Goal: Task Accomplishment & Management: Complete application form

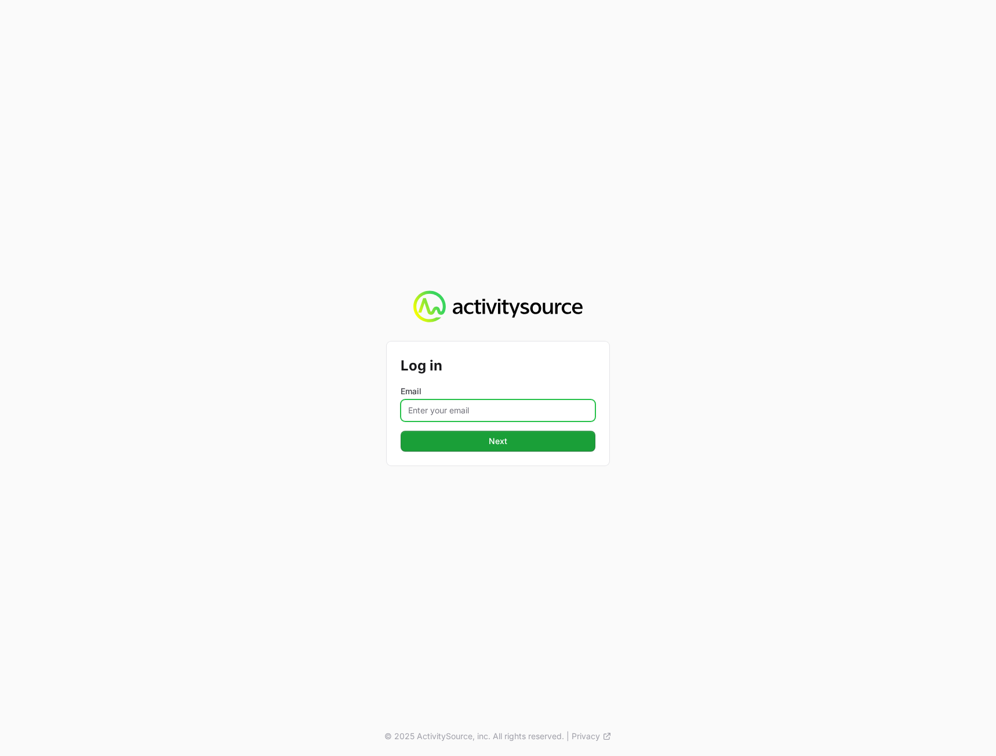
click at [479, 412] on input "Email" at bounding box center [497, 410] width 195 height 22
type input "[PERSON_NAME][EMAIL_ADDRESS][DOMAIN_NAME]"
click at [727, 473] on div "Log in Email [PERSON_NAME][EMAIL_ADDRESS][DOMAIN_NAME] Next © 2025 ActivitySour…" at bounding box center [498, 378] width 996 height 756
click at [539, 447] on button "Next" at bounding box center [497, 441] width 195 height 21
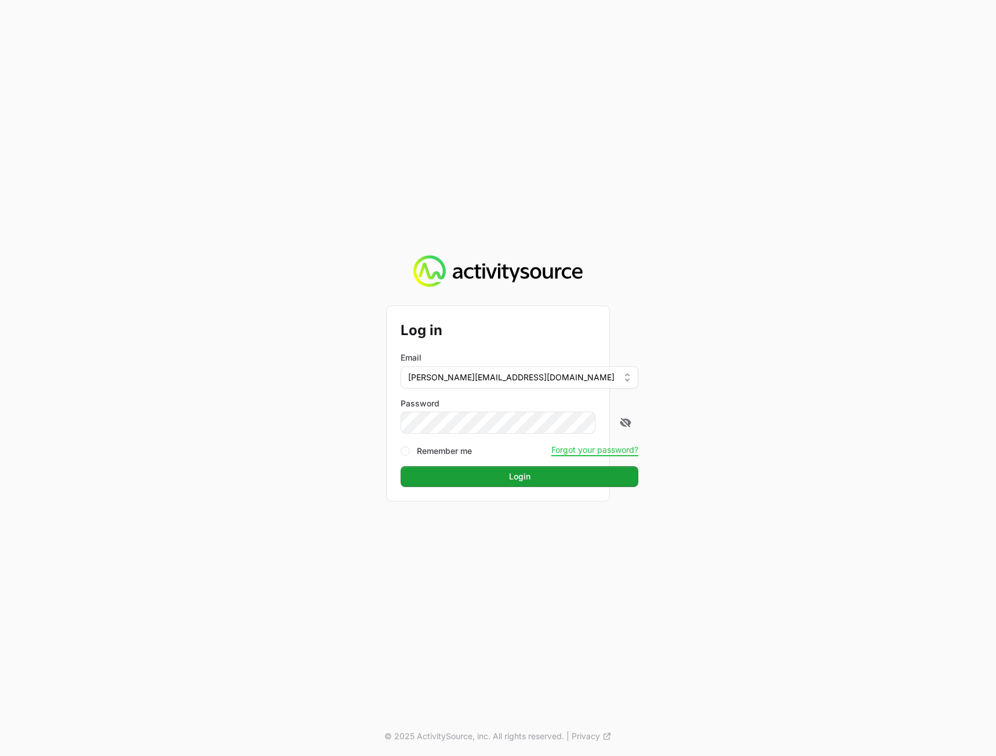
click at [878, 434] on div "Log in Email [PERSON_NAME][EMAIL_ADDRESS][DOMAIN_NAME] Password Remember me For…" at bounding box center [498, 378] width 996 height 756
click at [557, 475] on button "Login" at bounding box center [519, 476] width 238 height 21
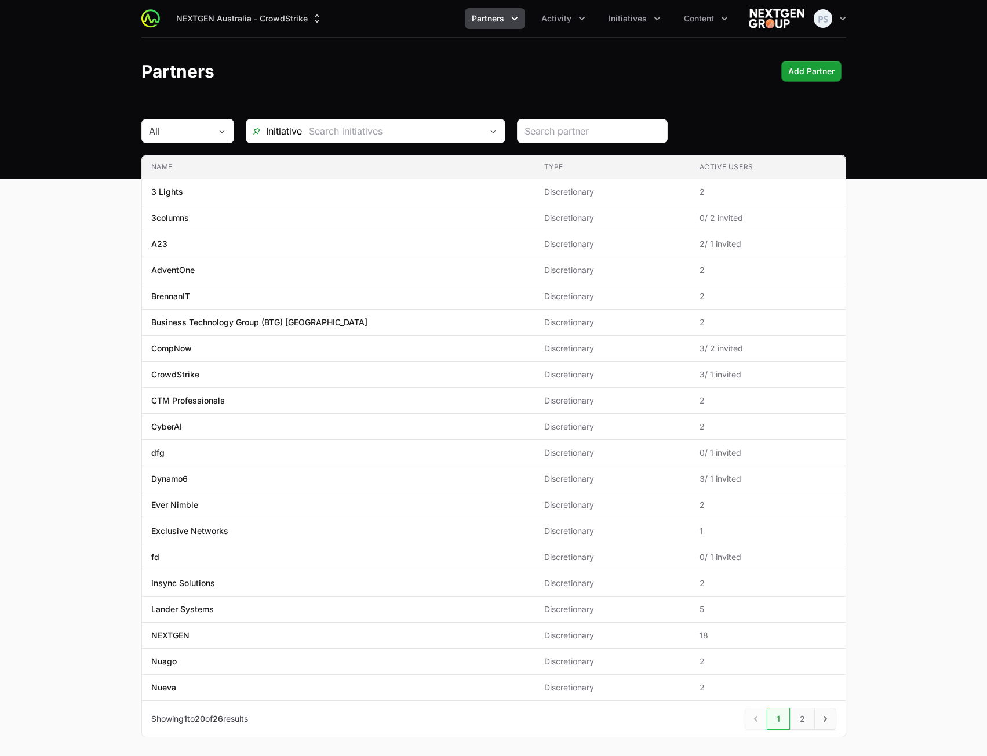
click at [34, 183] on main "All Initiative Name Type Active Users Name 3 Lights Type Discretionary Active U…" at bounding box center [493, 442] width 987 height 646
click at [555, 26] on button "Activity" at bounding box center [563, 18] width 58 height 21
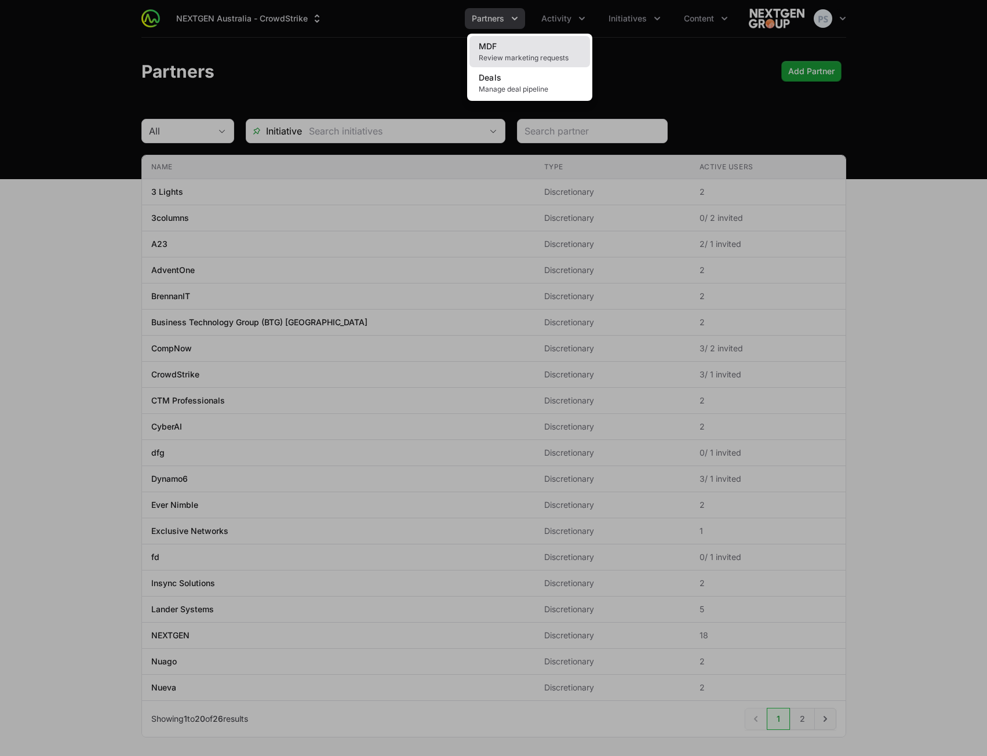
click at [516, 55] on span "Review marketing requests" at bounding box center [530, 57] width 102 height 9
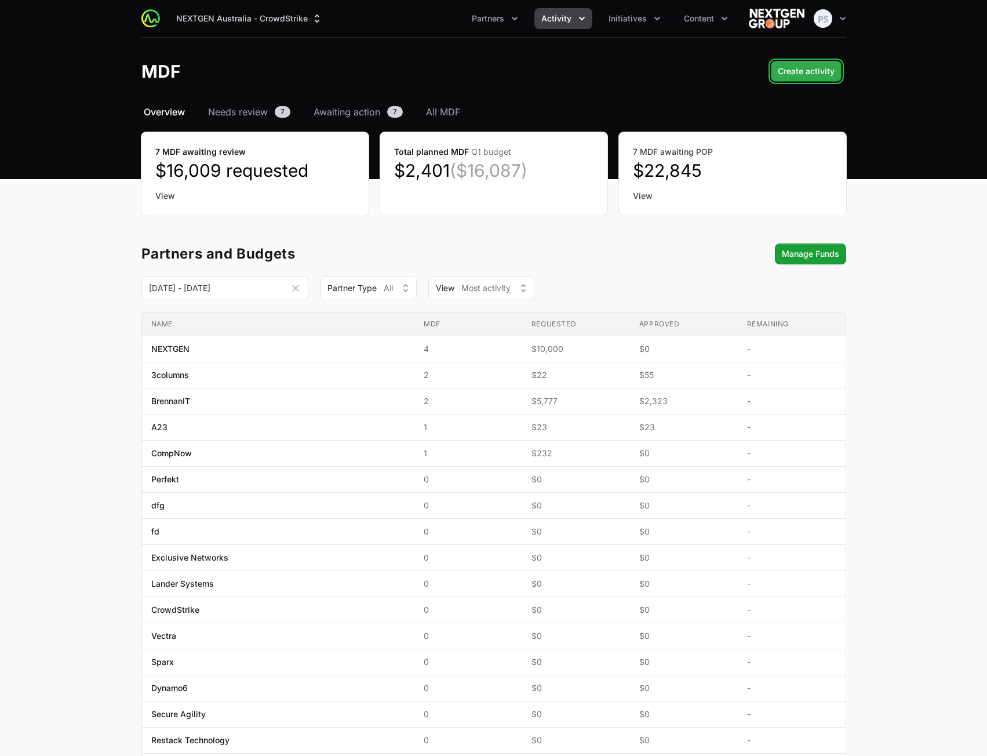
click at [825, 79] on button "Create activity" at bounding box center [806, 71] width 71 height 21
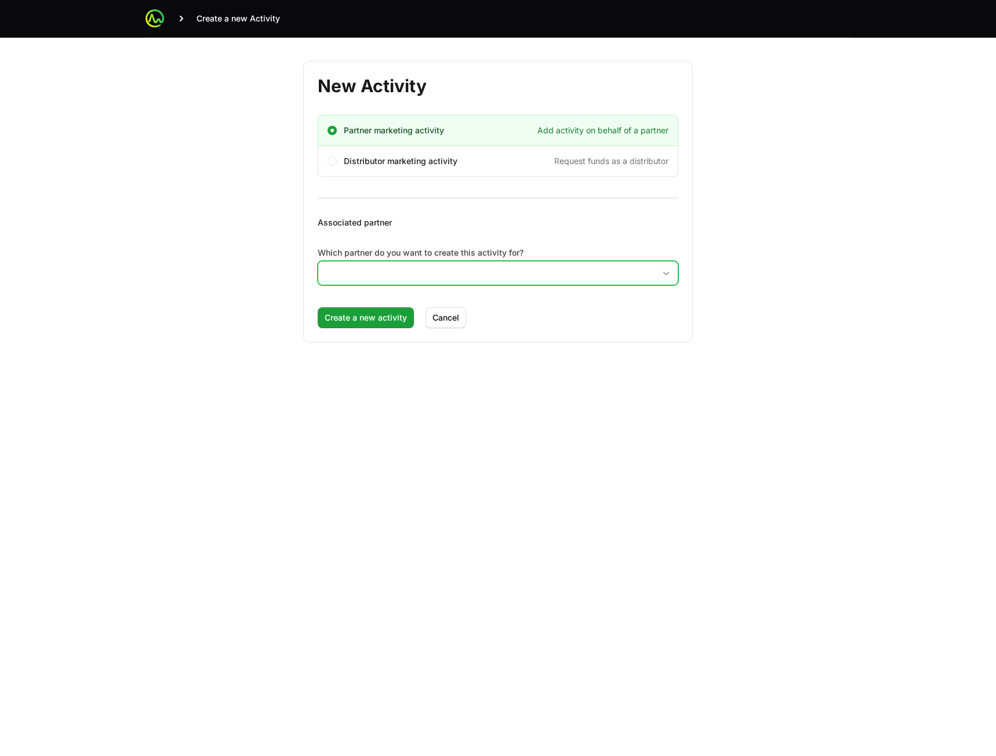
click at [442, 263] on input "Which partner do you want to create this activity for?" at bounding box center [486, 272] width 336 height 23
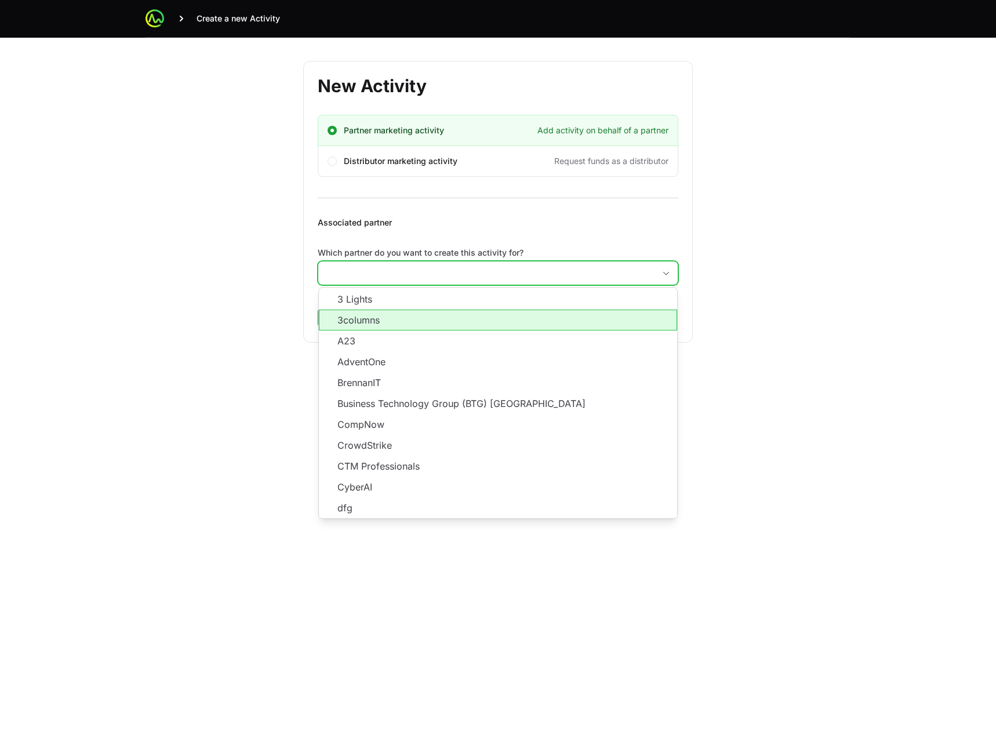
click at [419, 326] on li "3columns" at bounding box center [498, 319] width 358 height 21
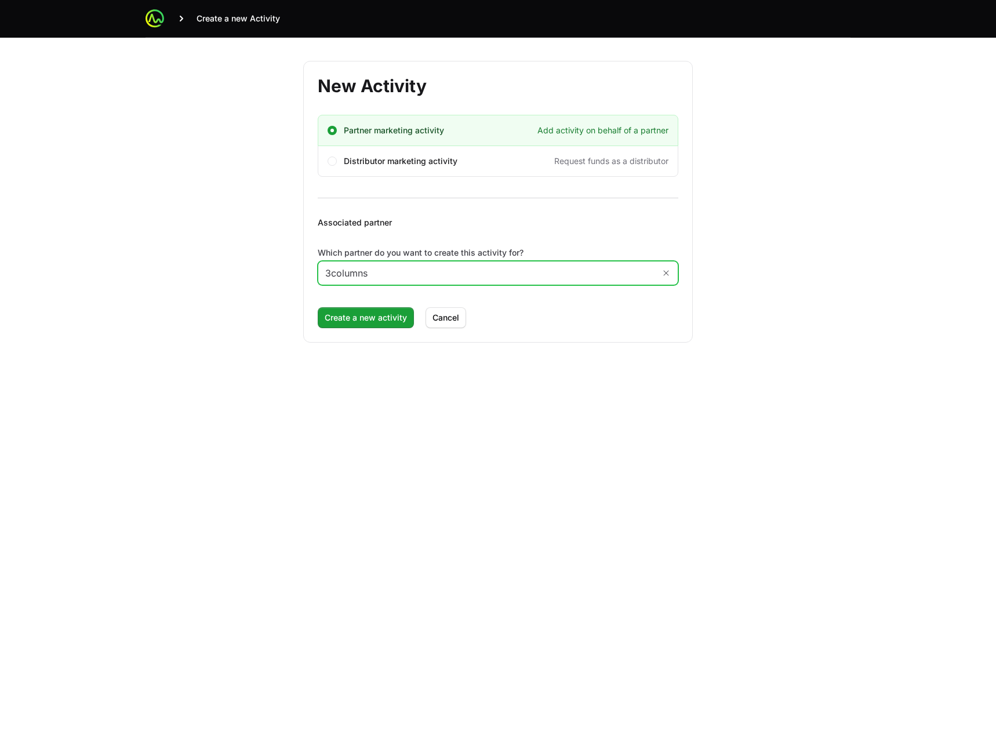
type input "3columns"
